Goal: Task Accomplishment & Management: Use online tool/utility

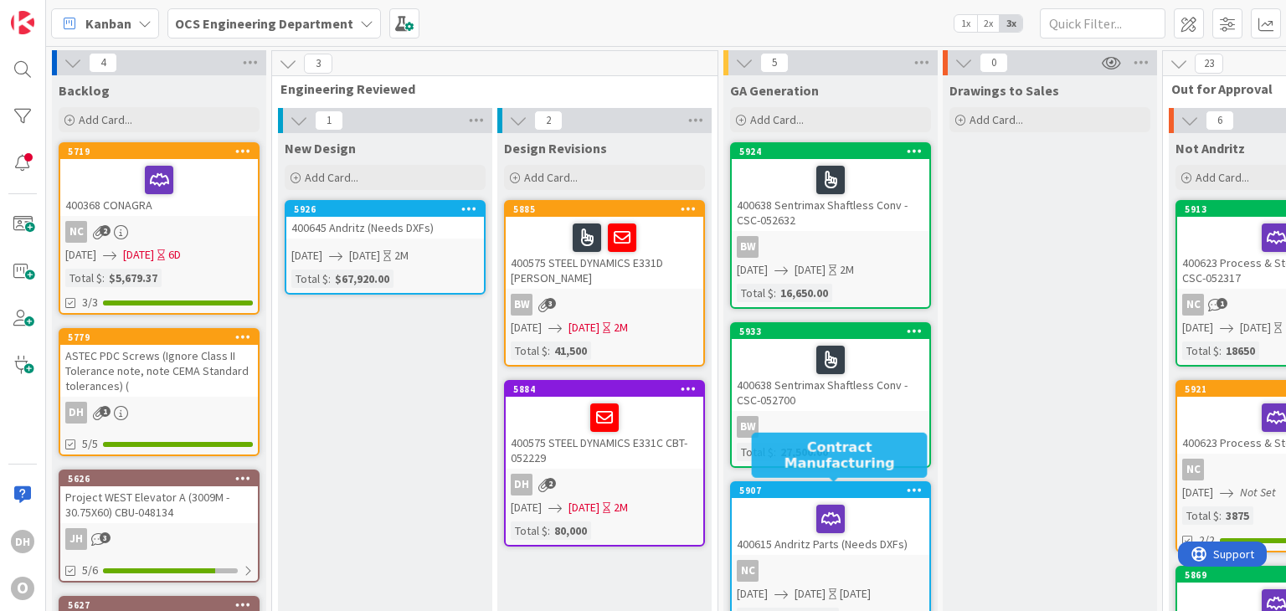
click at [892, 399] on div "400638 Sentrimax Shaftless Conv - CSC-052700" at bounding box center [831, 375] width 198 height 72
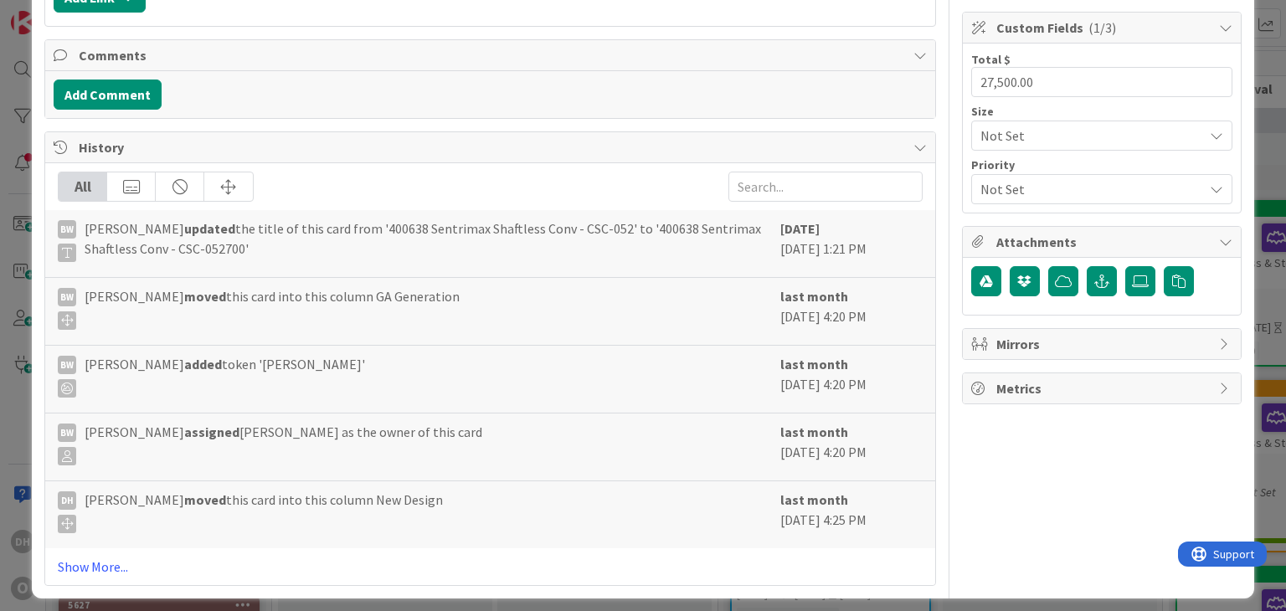
scroll to position [363, 0]
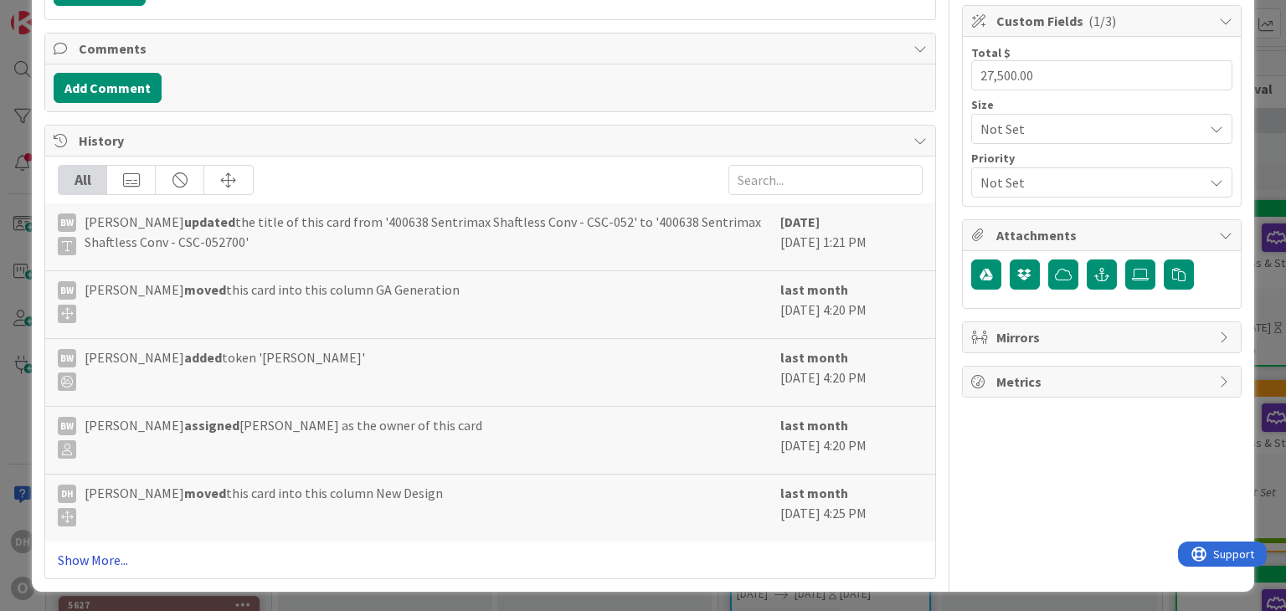
click at [94, 564] on link "Show More..." at bounding box center [490, 560] width 864 height 20
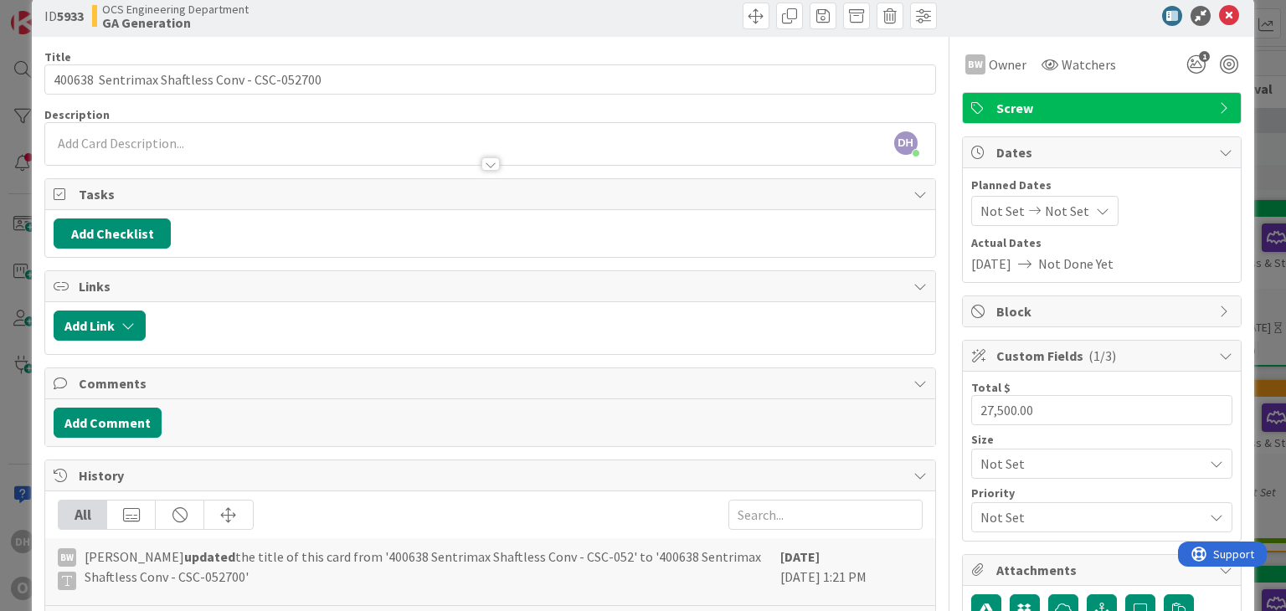
scroll to position [0, 0]
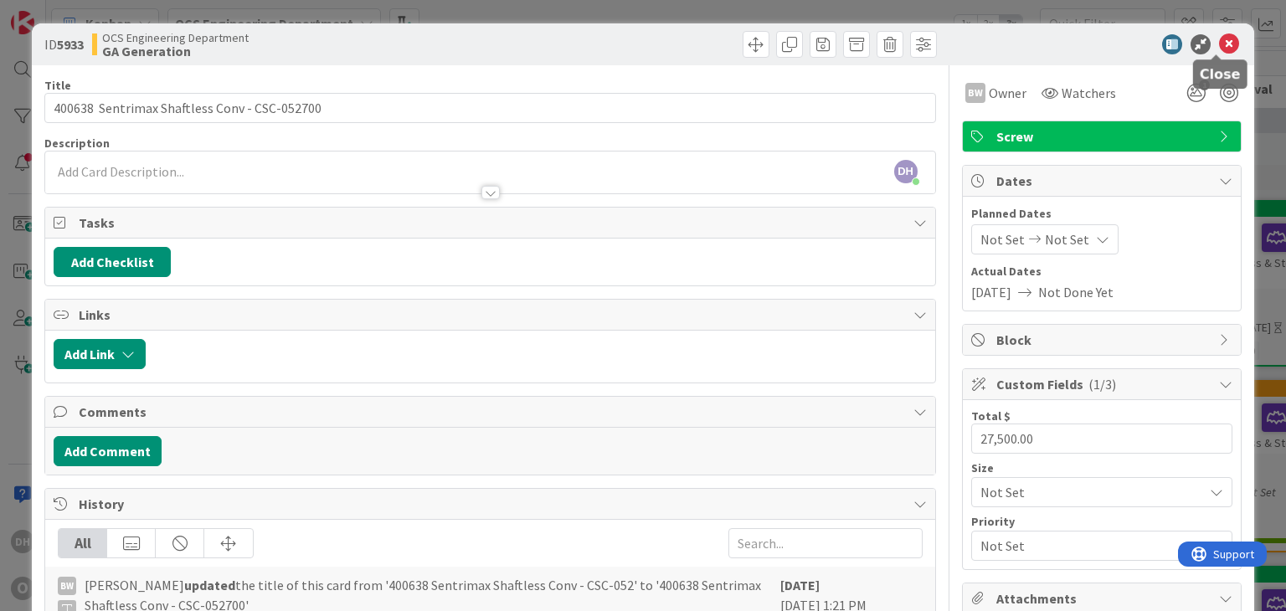
click at [1219, 39] on icon at bounding box center [1229, 44] width 20 height 20
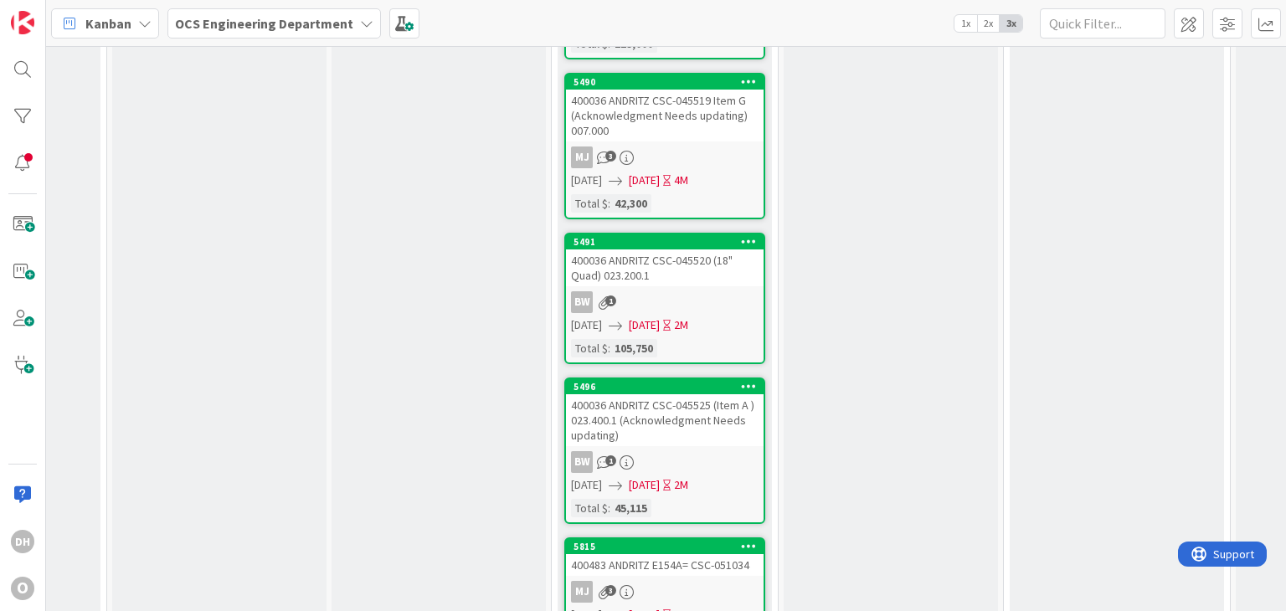
scroll to position [2309, 611]
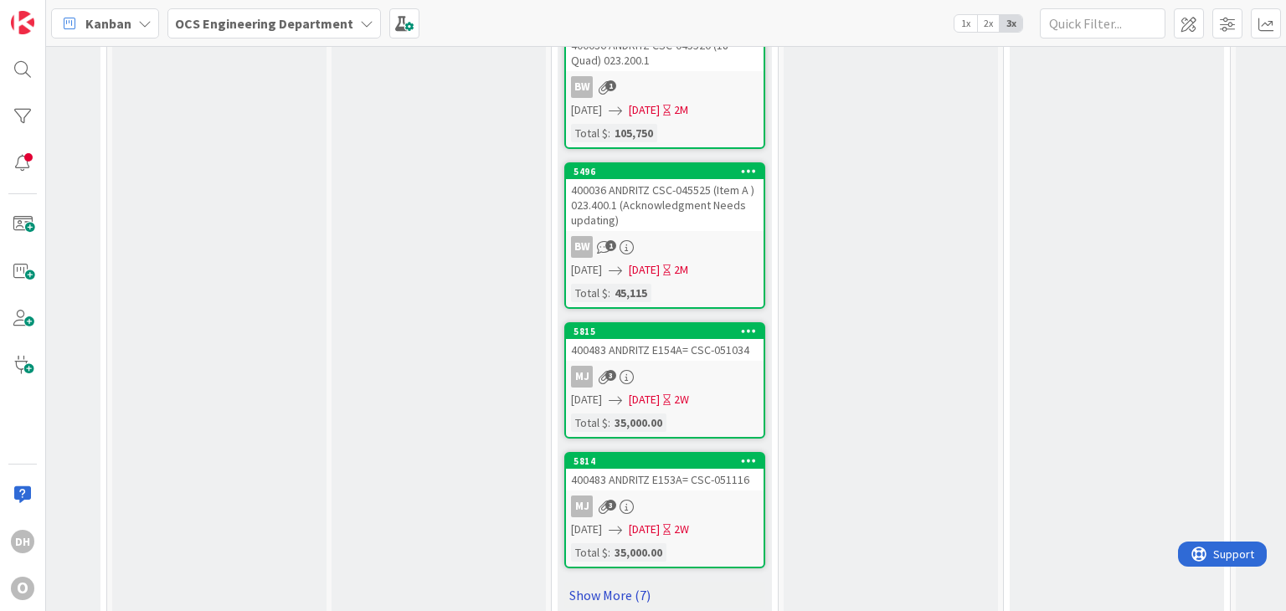
click at [655, 582] on link "Show More (7)" at bounding box center [664, 595] width 201 height 27
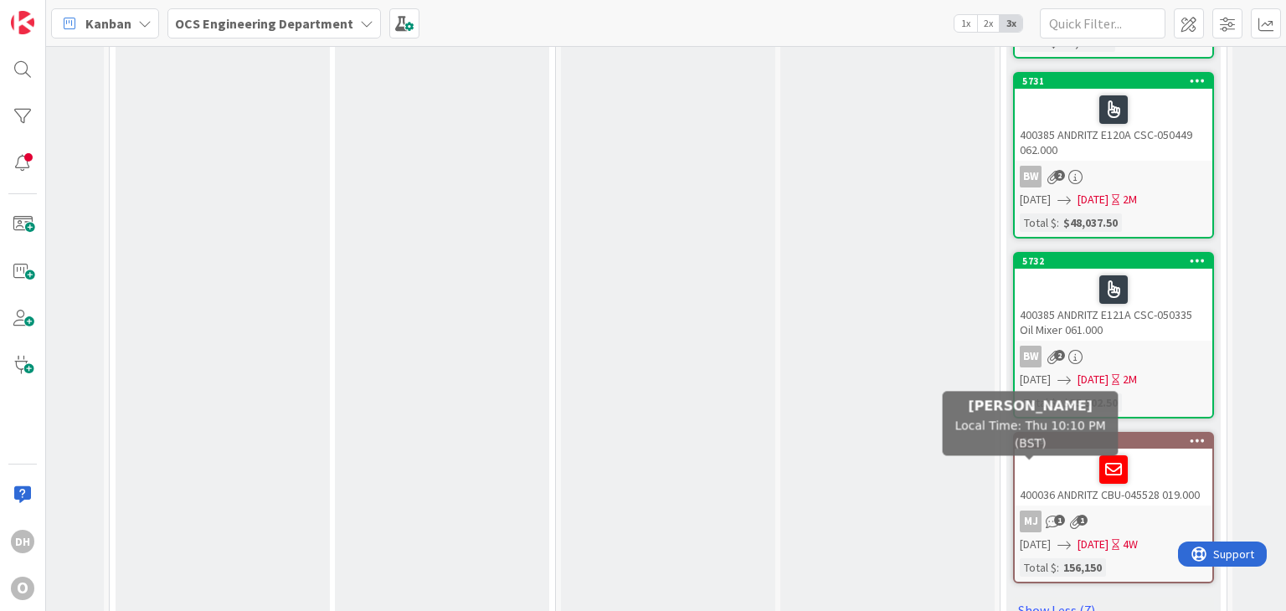
scroll to position [3464, 162]
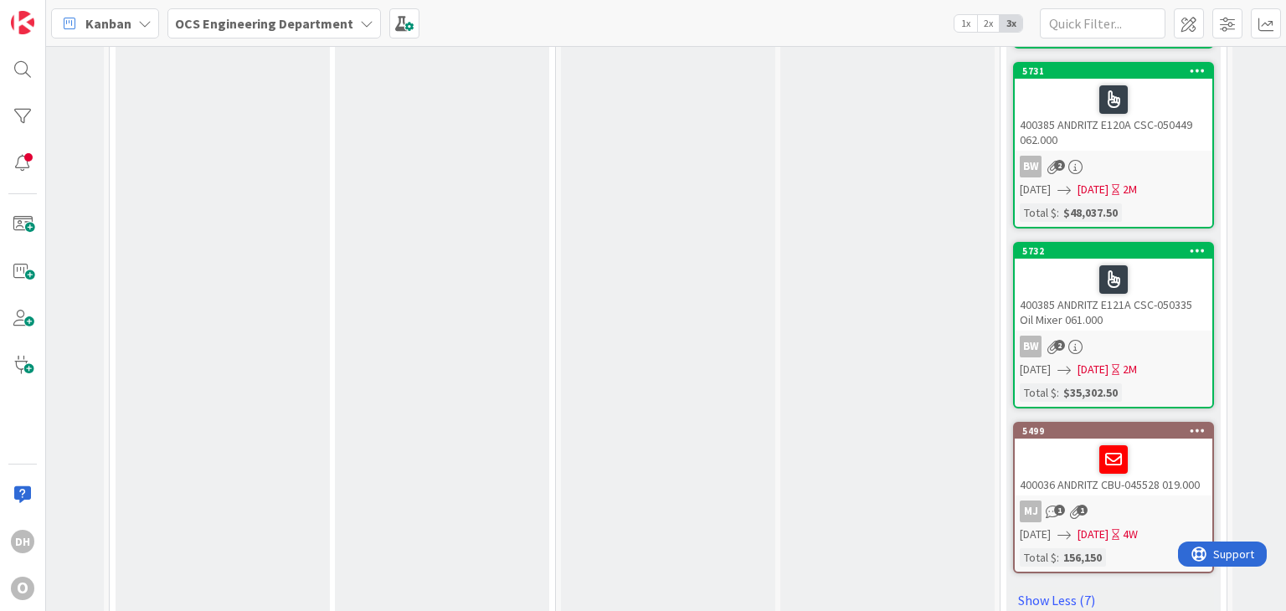
click at [1204, 442] on div at bounding box center [1114, 459] width 188 height 35
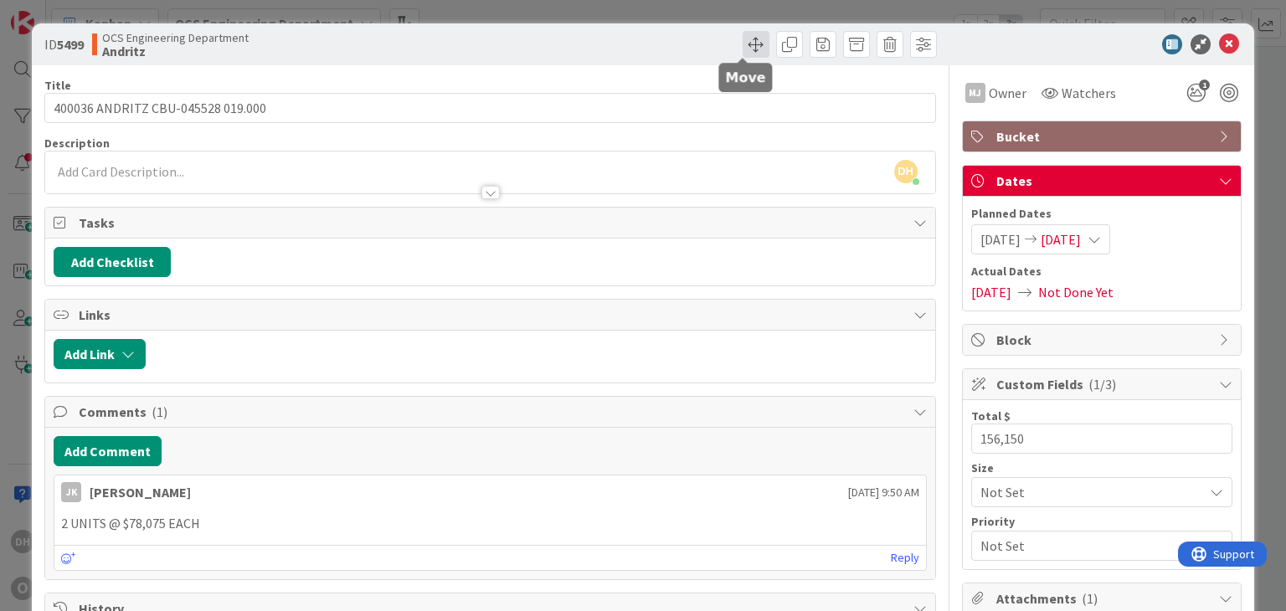
click at [743, 41] on span at bounding box center [756, 44] width 27 height 27
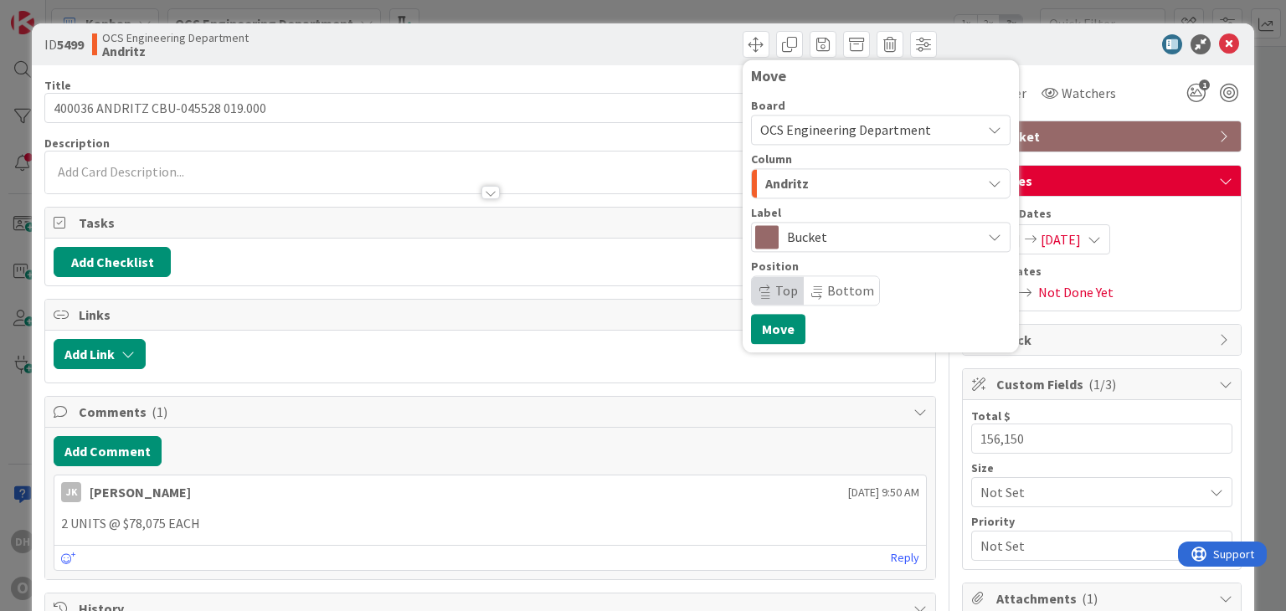
click at [860, 192] on div "Andritz" at bounding box center [871, 183] width 220 height 27
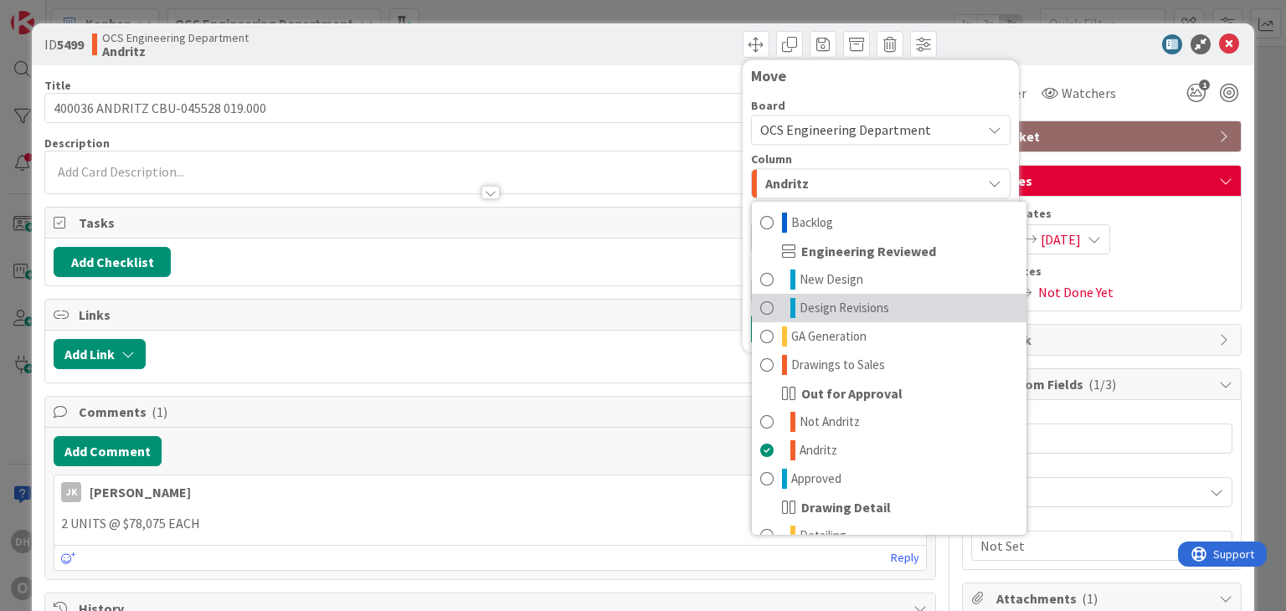
drag, startPoint x: 838, startPoint y: 310, endPoint x: 842, endPoint y: 338, distance: 28.7
click at [838, 310] on span "Design Revisions" at bounding box center [845, 308] width 90 height 20
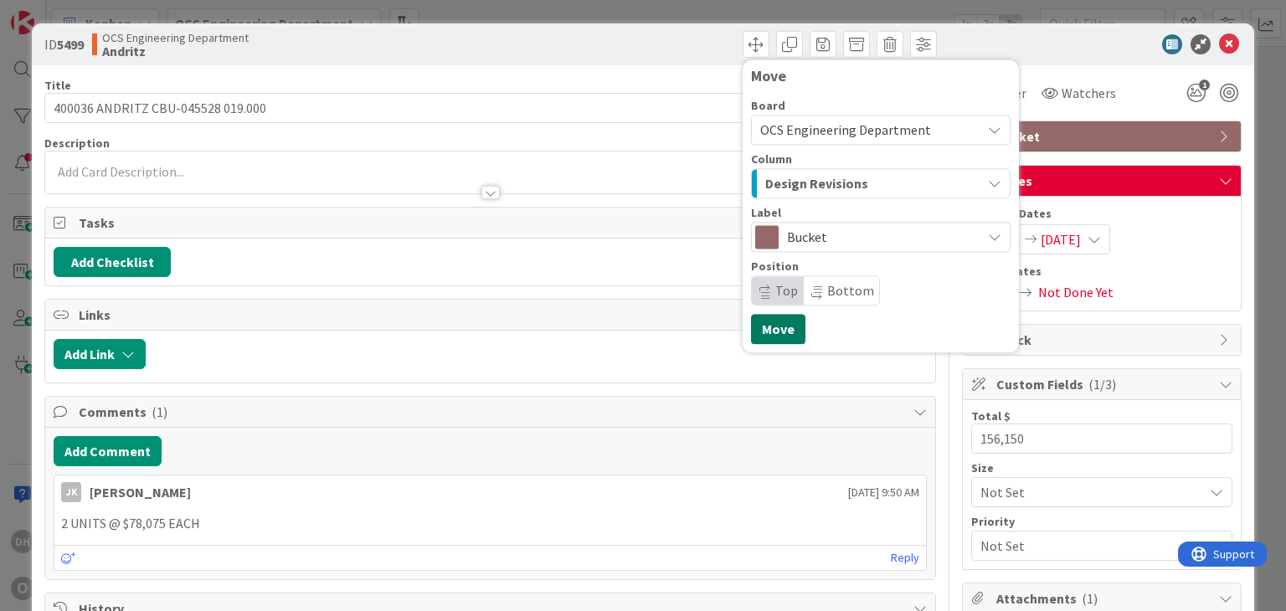
click at [765, 342] on button "Move" at bounding box center [778, 329] width 54 height 30
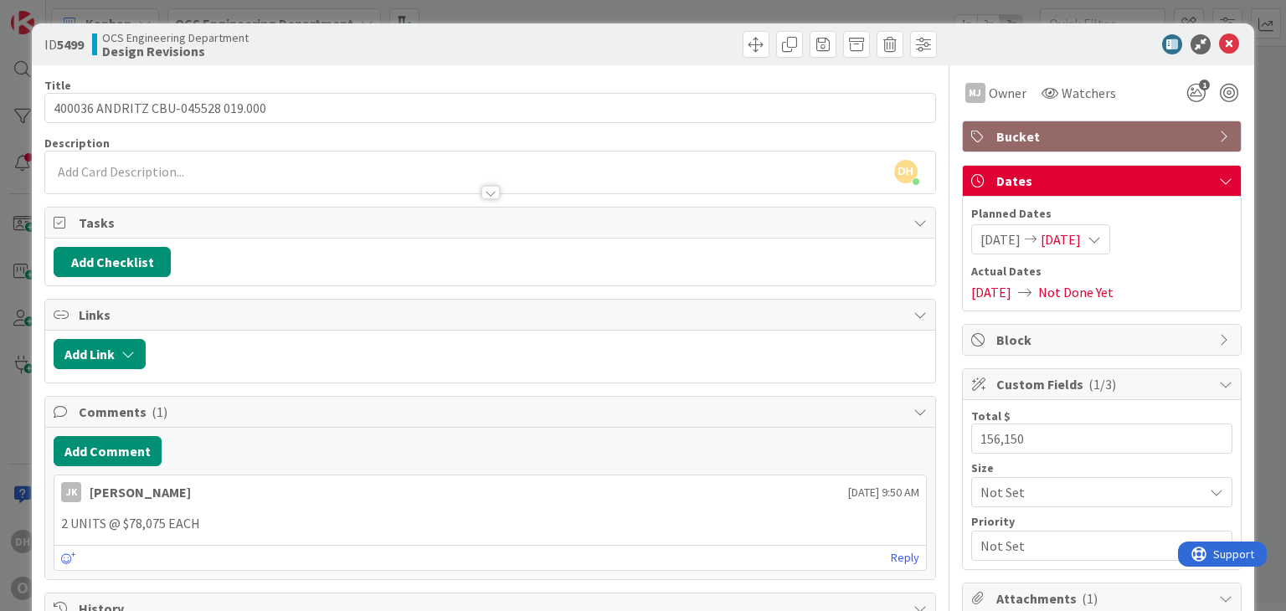
scroll to position [3299, 162]
click at [1223, 38] on icon at bounding box center [1229, 44] width 20 height 20
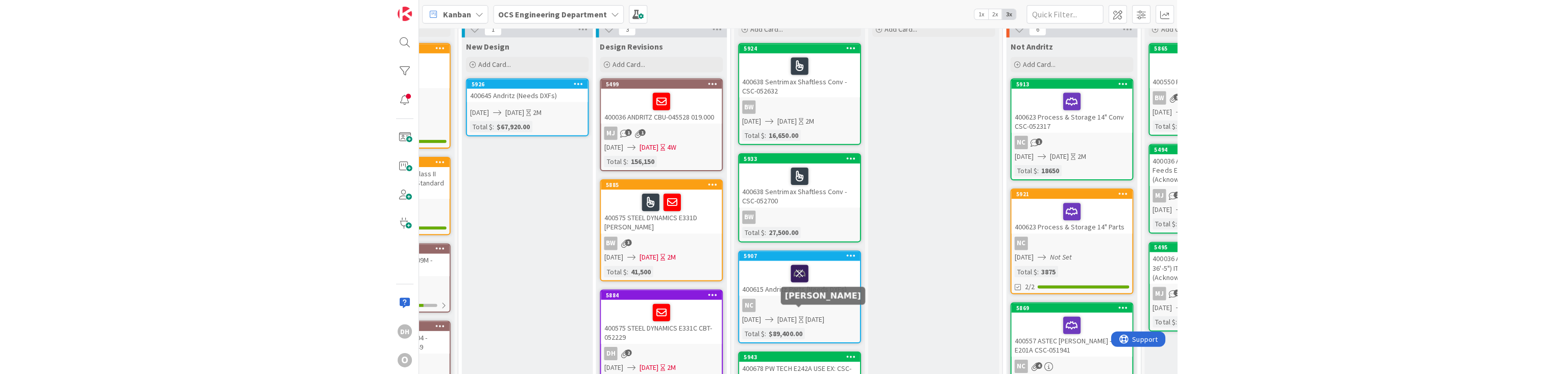
scroll to position [0, 99]
